Goal: Check status: Check status

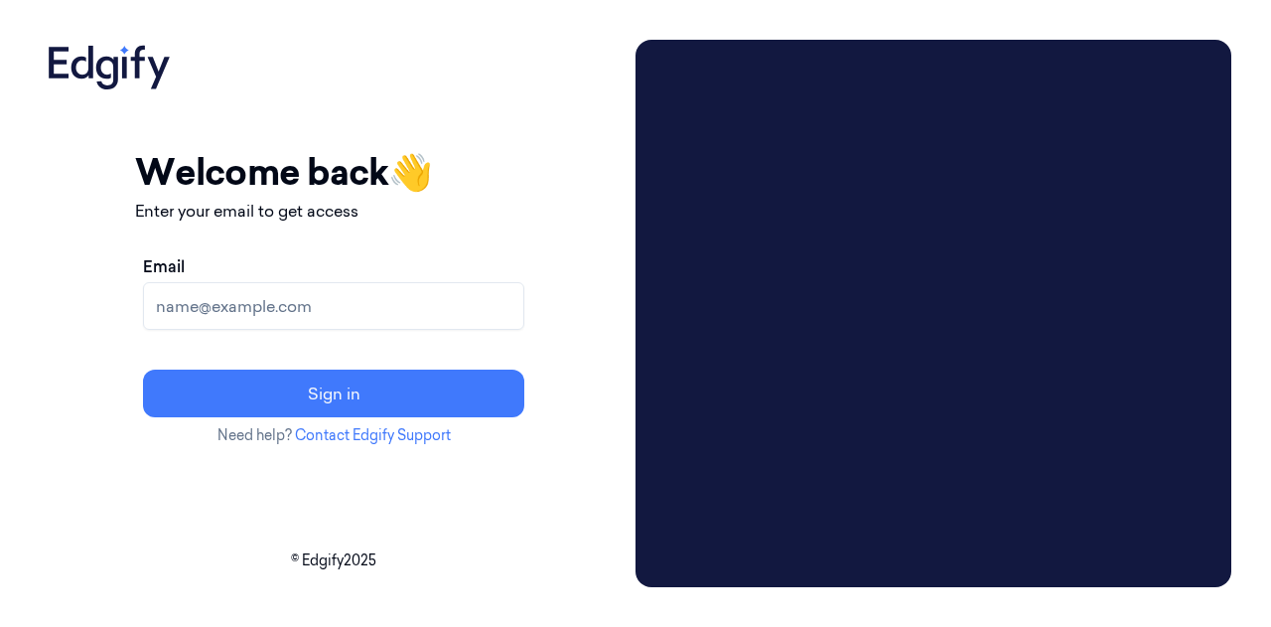
click at [262, 306] on input "Email" at bounding box center [333, 306] width 381 height 48
type input "[EMAIL_ADDRESS][PERSON_NAME][DOMAIN_NAME]"
click at [143, 369] on button "Sign in" at bounding box center [333, 393] width 381 height 48
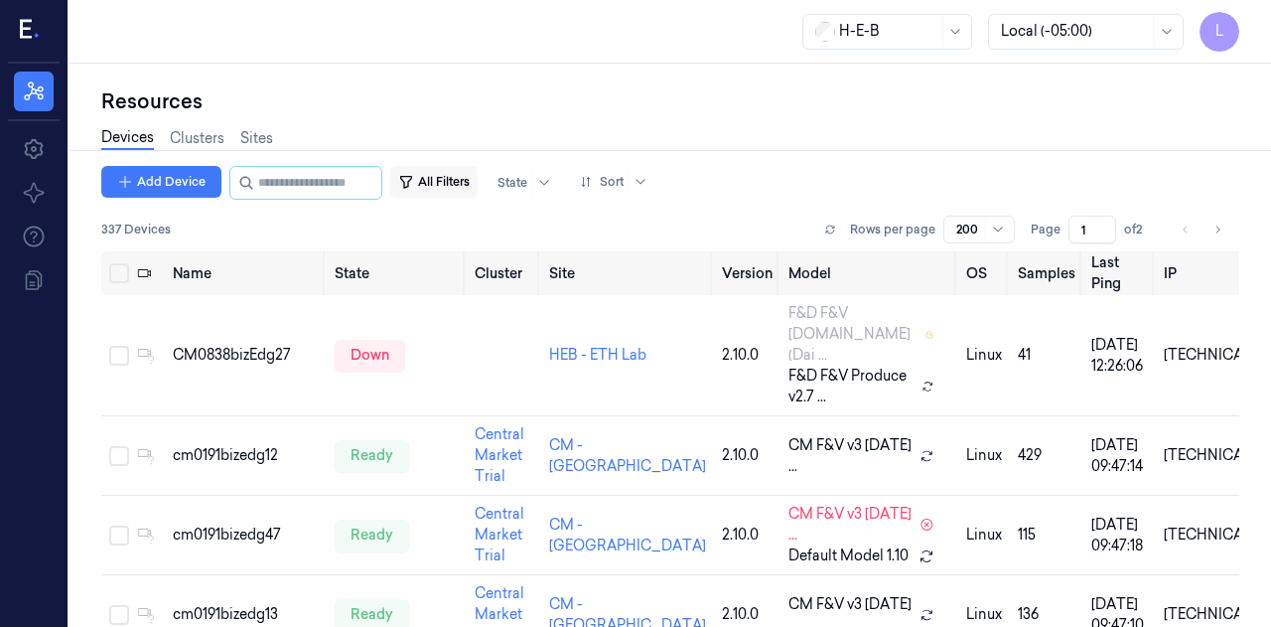
click at [461, 179] on button "All Filters" at bounding box center [433, 182] width 87 height 32
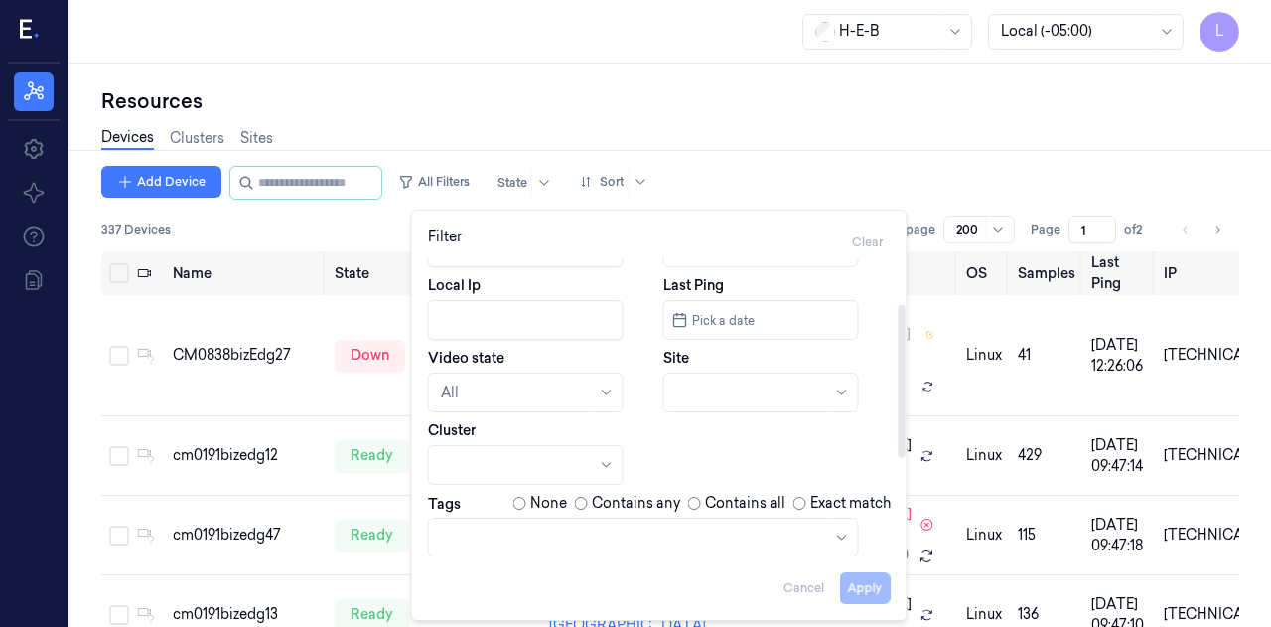
scroll to position [278, 0]
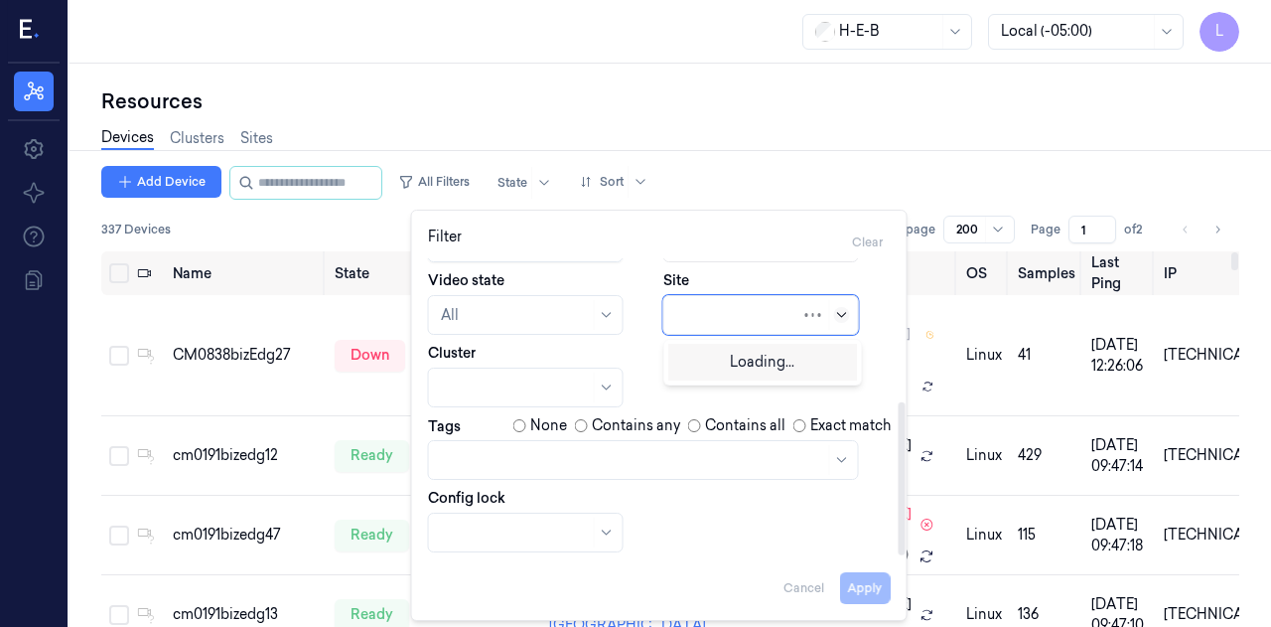
click at [838, 317] on icon at bounding box center [842, 315] width 16 height 16
type input "426"
click at [860, 582] on div "Apply Cancel" at bounding box center [659, 580] width 463 height 48
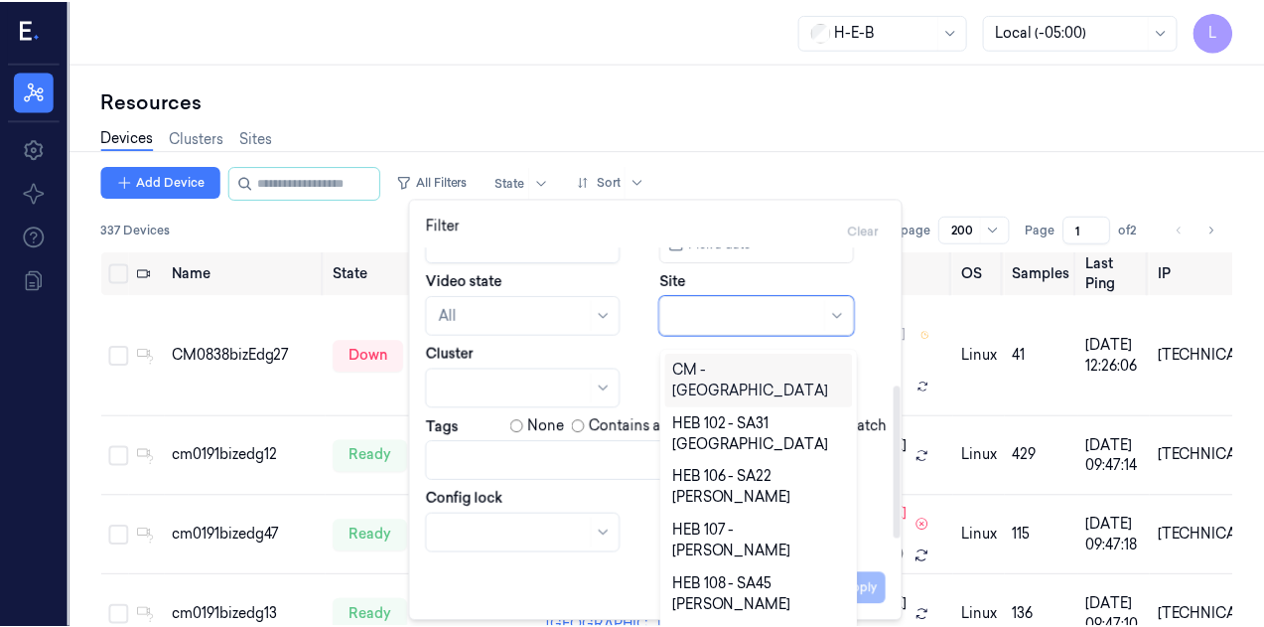
scroll to position [20, 0]
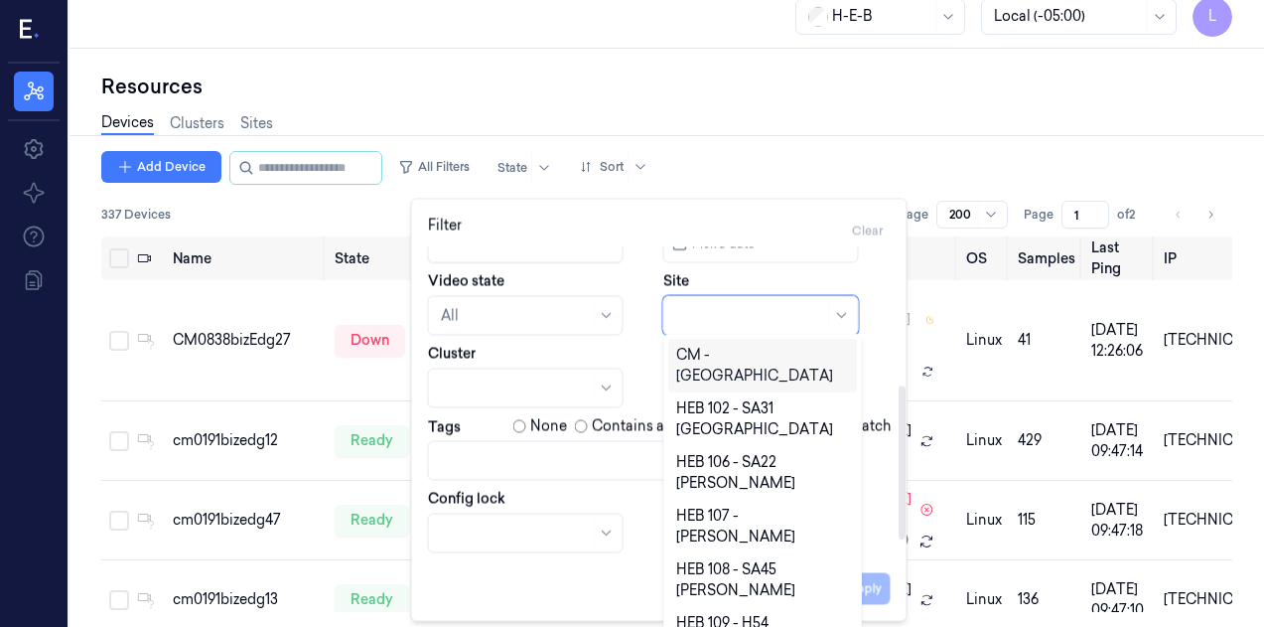
click at [687, 302] on div at bounding box center [750, 316] width 149 height 28
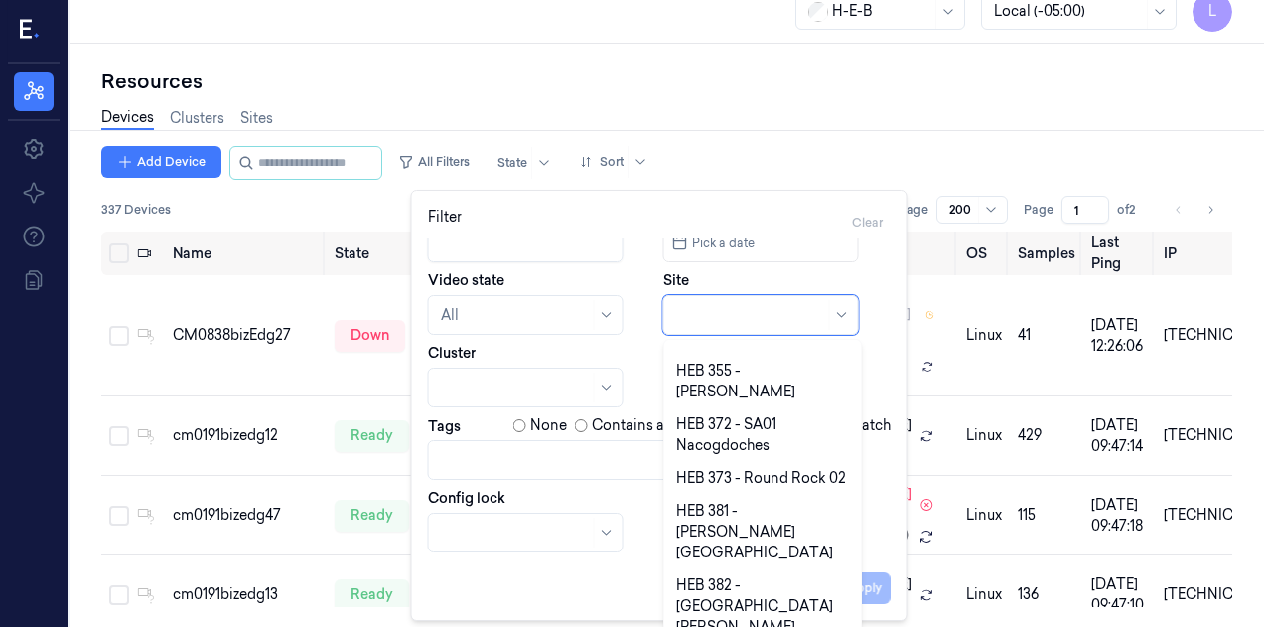
scroll to position [2803, 0]
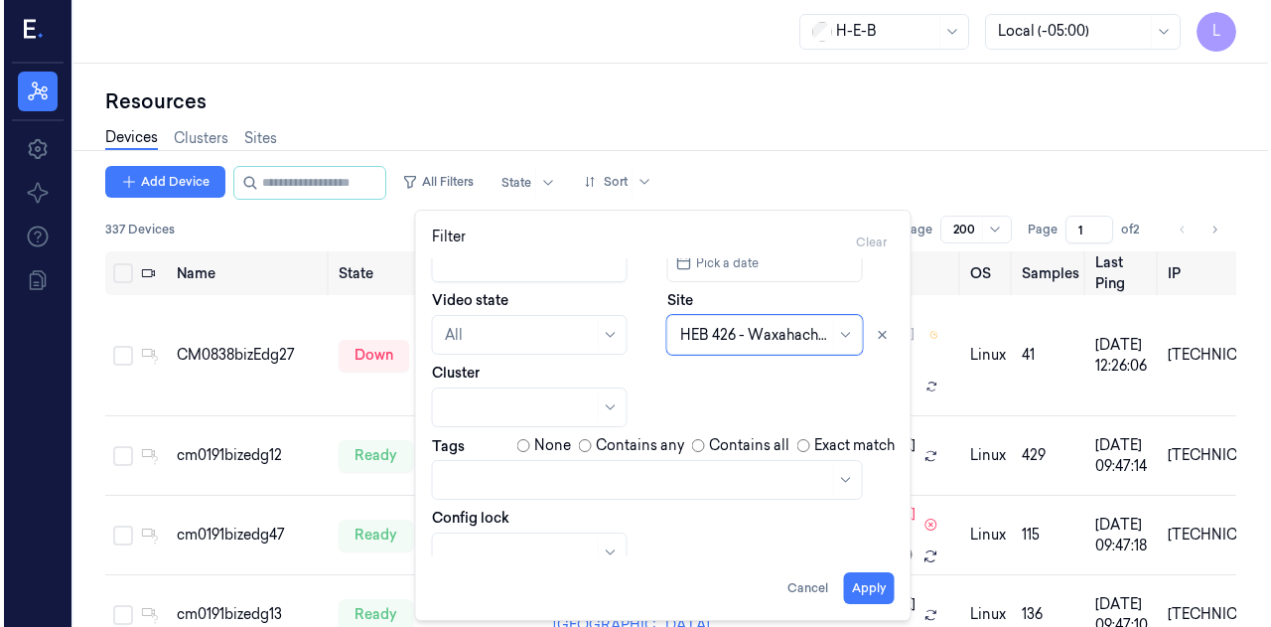
scroll to position [0, 0]
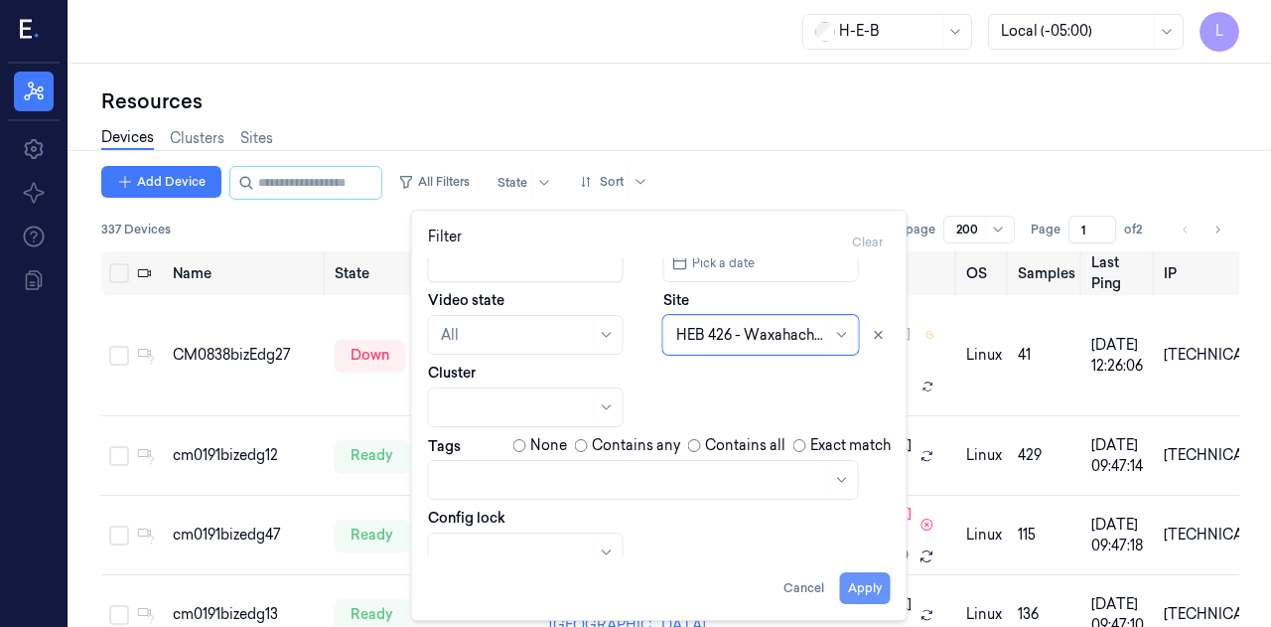
click at [864, 588] on button "Apply" at bounding box center [865, 588] width 51 height 32
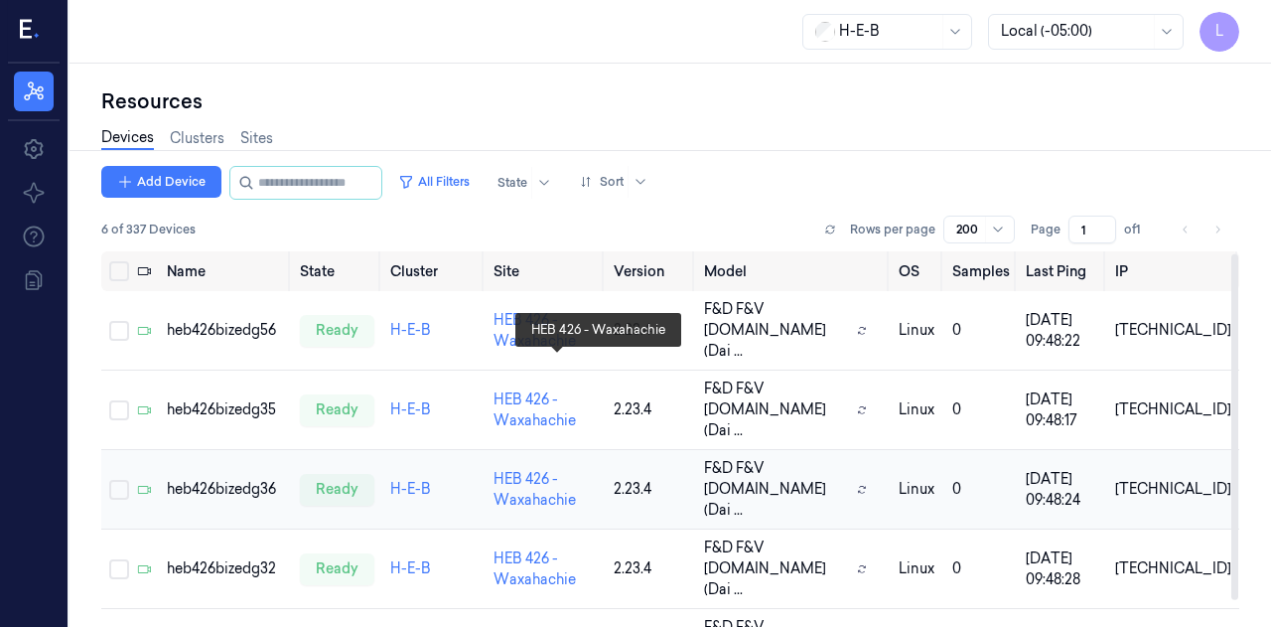
scroll to position [31, 0]
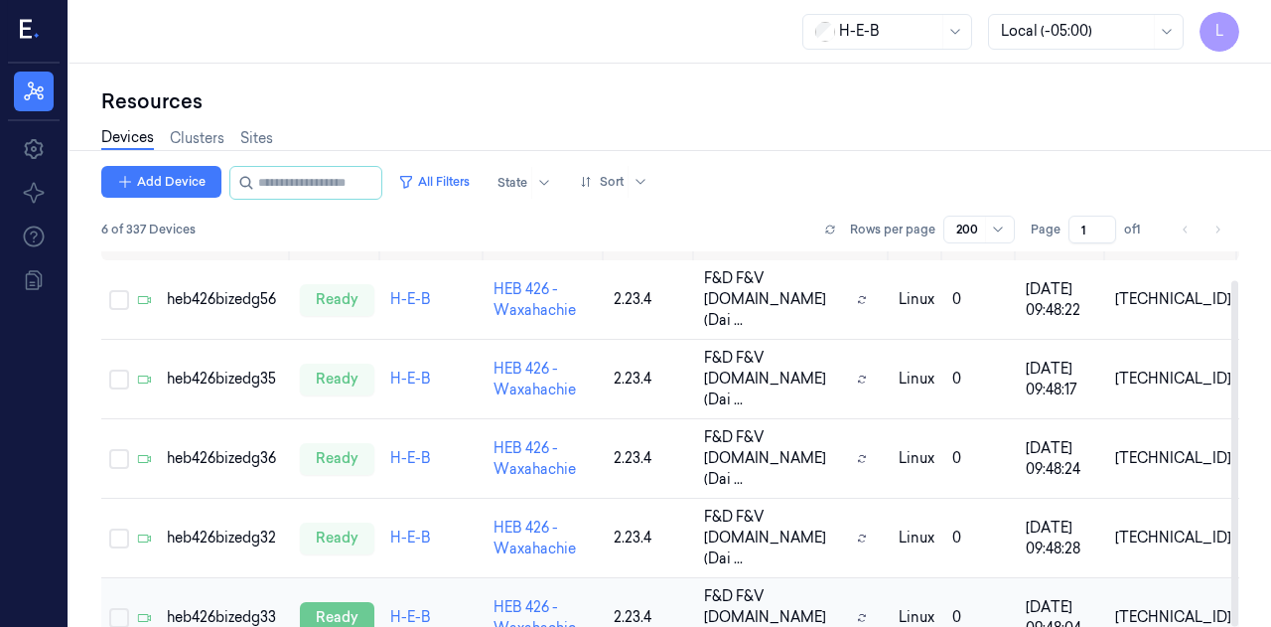
click at [333, 602] on div "ready" at bounding box center [337, 618] width 74 height 32
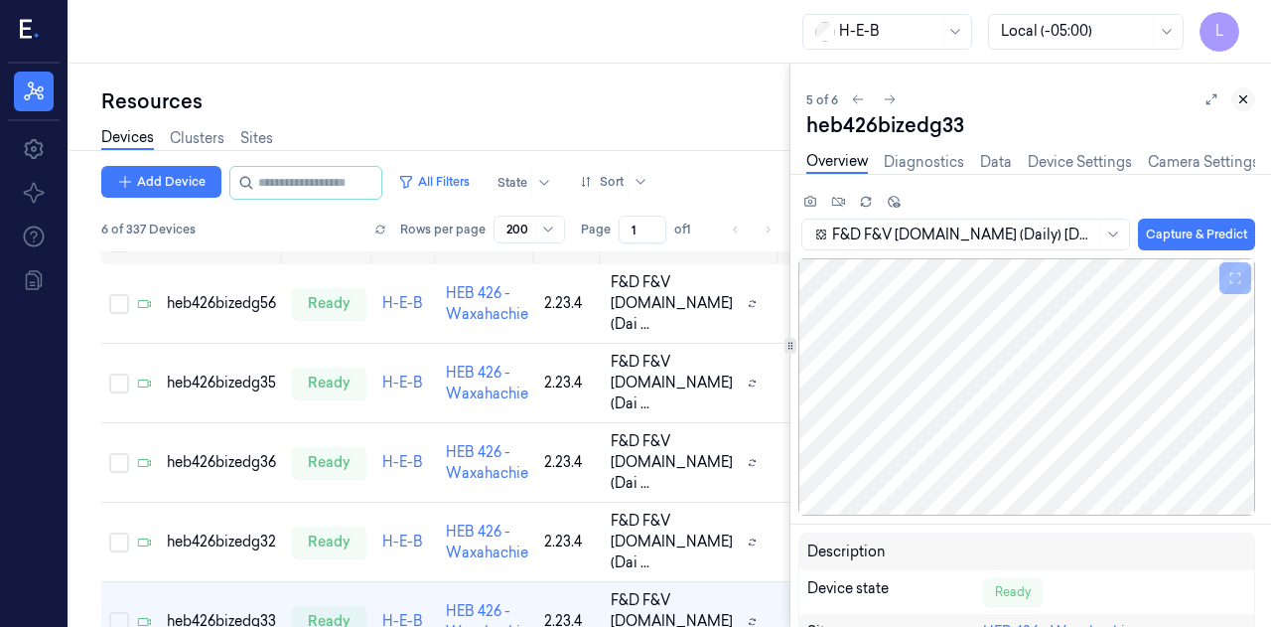
click at [1236, 97] on icon at bounding box center [1243, 99] width 14 height 14
